Goal: Task Accomplishment & Management: Manage account settings

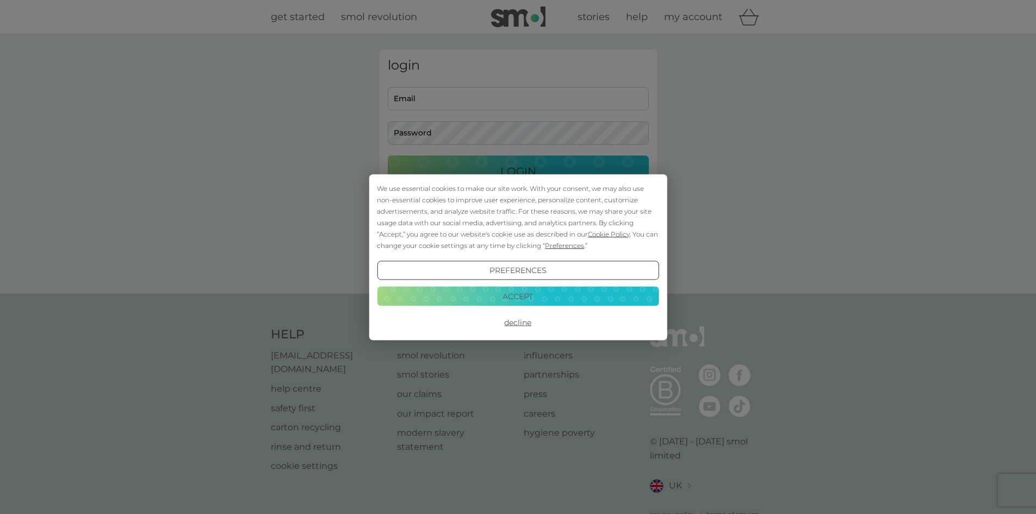
drag, startPoint x: 514, startPoint y: 292, endPoint x: 482, endPoint y: 252, distance: 51.5
click at [514, 291] on button "Accept" at bounding box center [518, 297] width 282 height 20
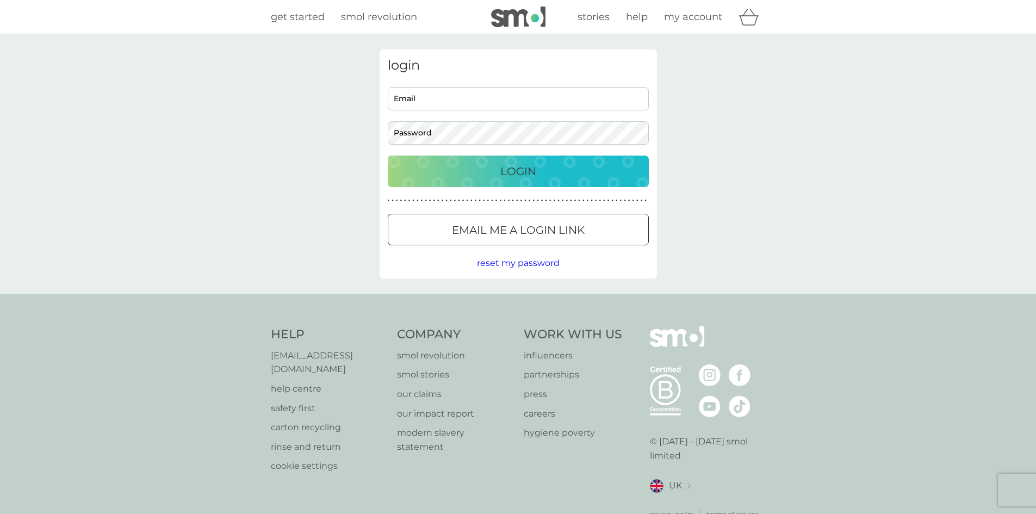
click at [415, 95] on input "Email" at bounding box center [518, 98] width 261 height 23
type input "katie@katiebakes.co.uk"
click at [388, 156] on button "Login" at bounding box center [518, 172] width 261 height 32
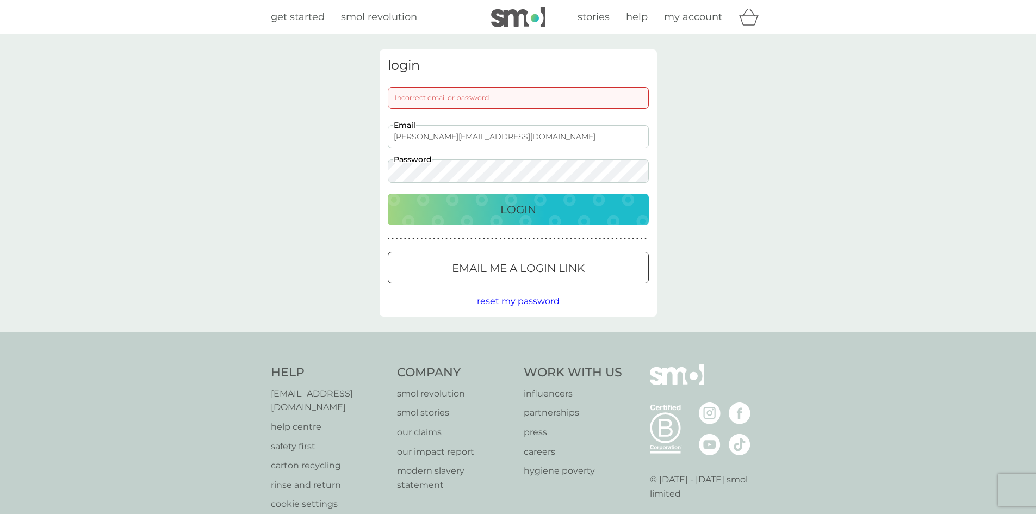
click at [345, 181] on div "login Incorrect email or password katie@katiebakes.co.uk Email Password Login ●…" at bounding box center [518, 183] width 1036 height 298
click at [388, 194] on button "Login" at bounding box center [518, 210] width 261 height 32
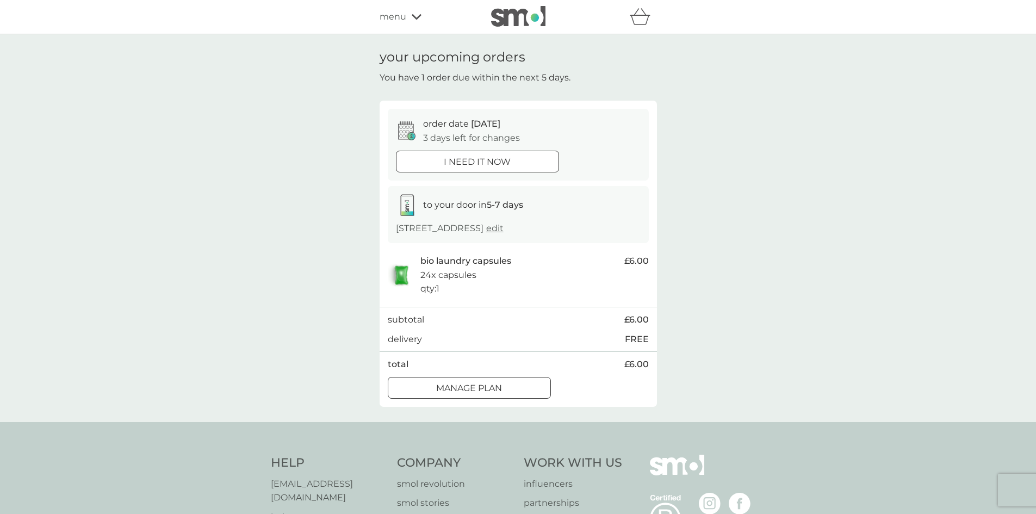
click at [456, 161] on p "i need it now" at bounding box center [477, 162] width 67 height 14
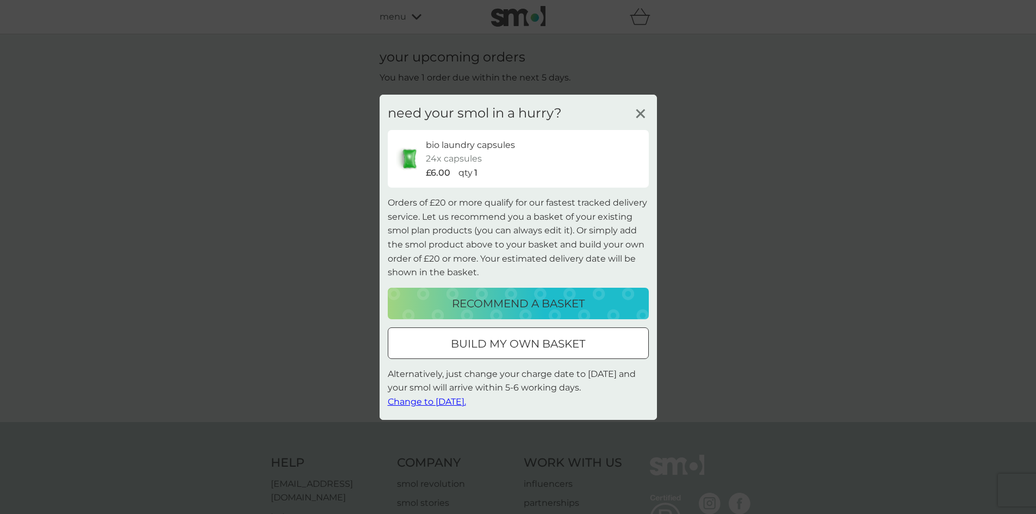
click at [641, 114] on line at bounding box center [641, 113] width 8 height 8
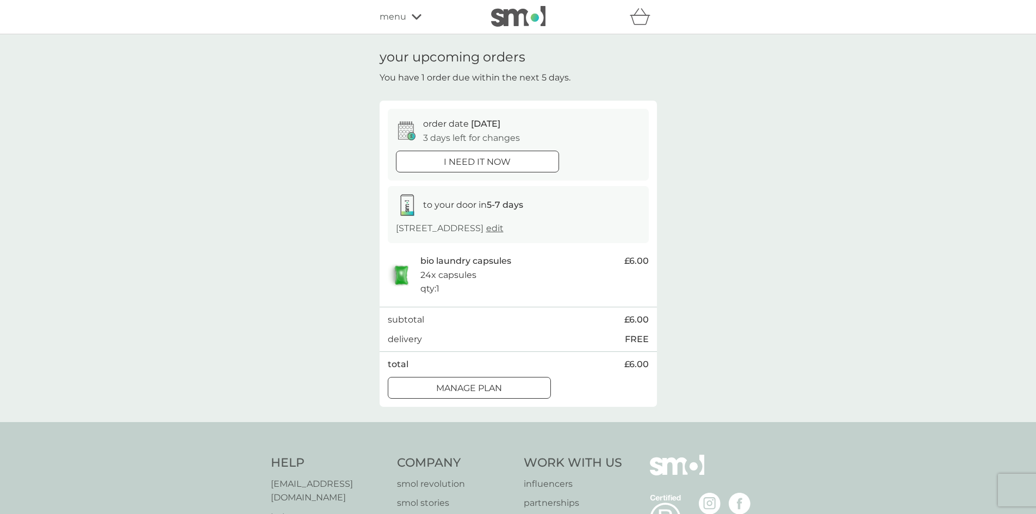
click at [441, 162] on div "i need it now" at bounding box center [478, 162] width 162 height 14
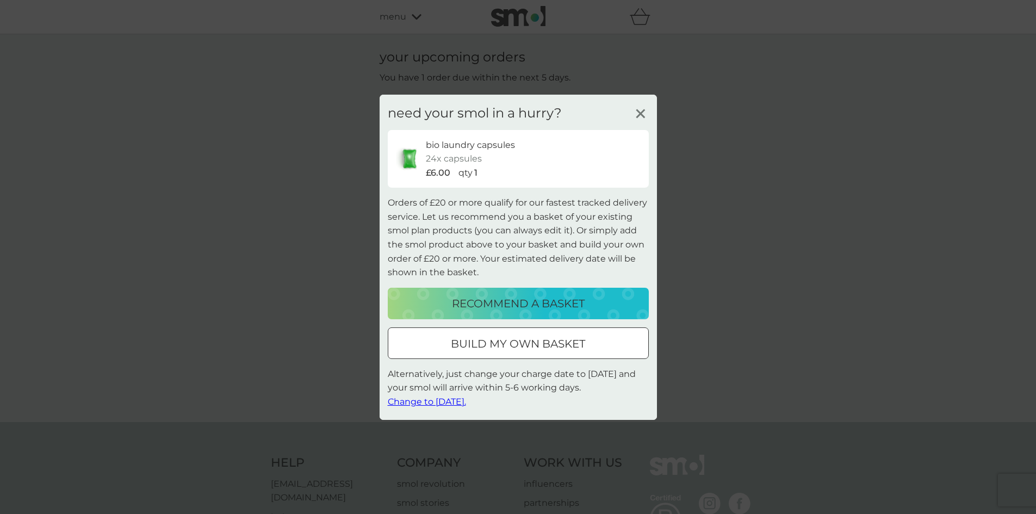
click at [493, 305] on p "recommend a basket" at bounding box center [518, 303] width 133 height 17
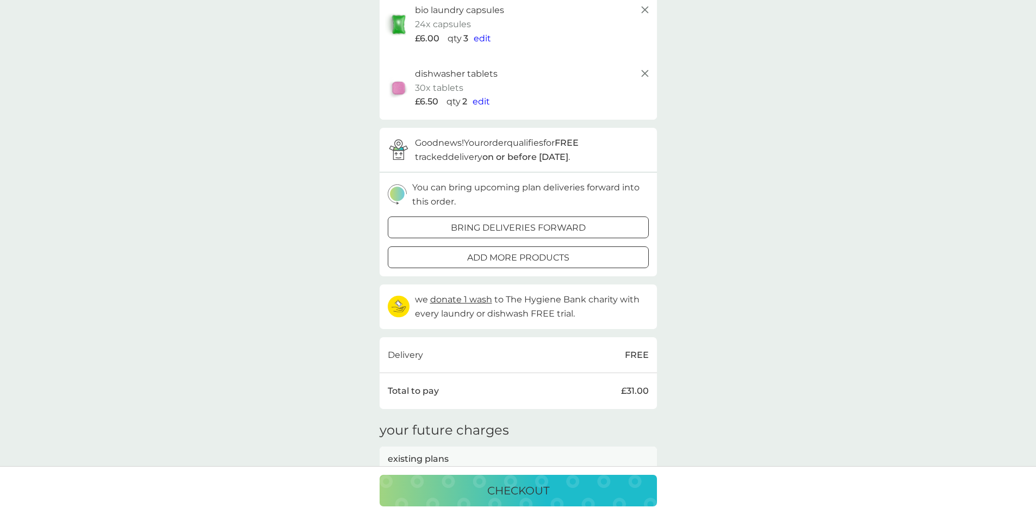
scroll to position [109, 0]
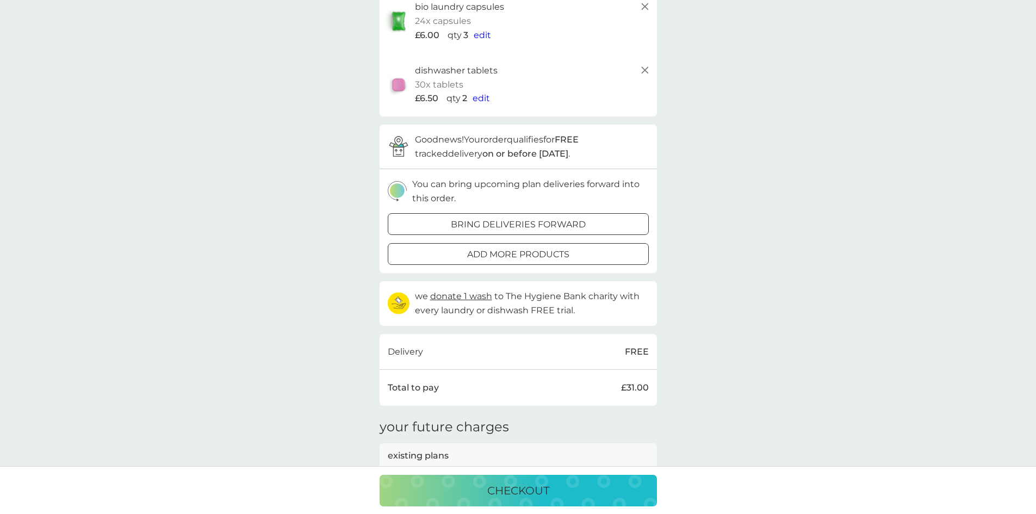
click at [649, 70] on icon at bounding box center [645, 70] width 13 height 13
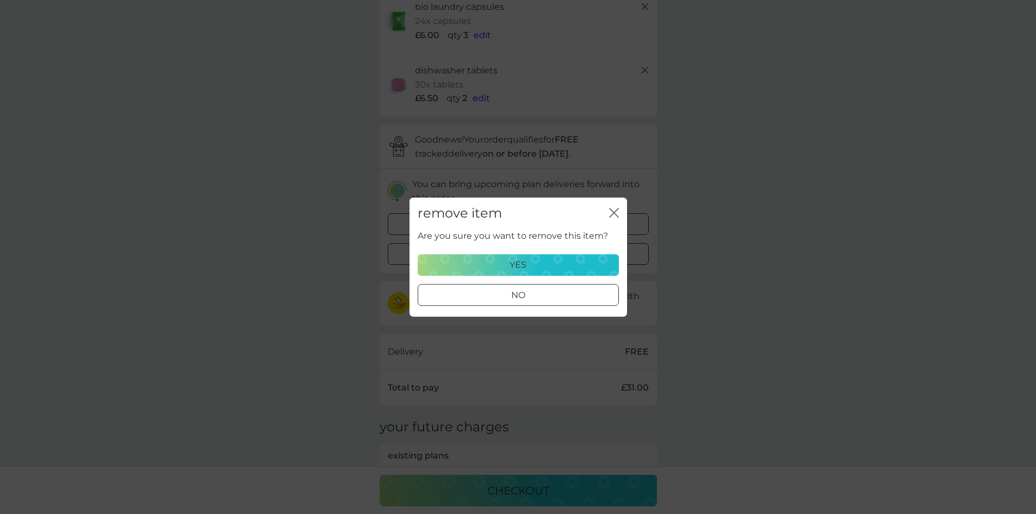
click at [504, 263] on div "yes" at bounding box center [518, 265] width 187 height 14
